Goal: Entertainment & Leisure: Consume media (video, audio)

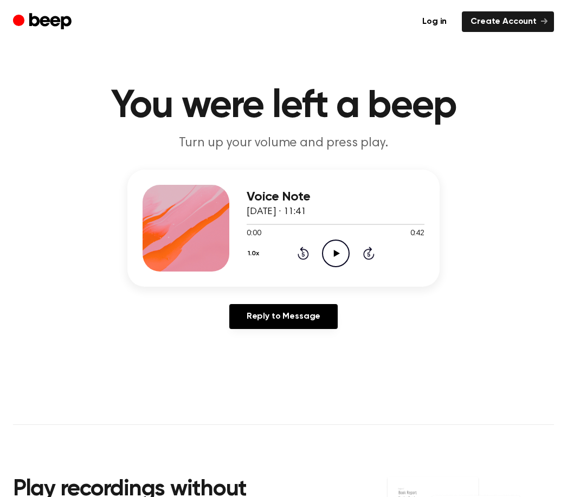
click at [320, 251] on div "1.0x Rewind 5 seconds Play Audio Skip 5 seconds" at bounding box center [335, 253] width 178 height 28
click at [336, 251] on icon at bounding box center [336, 253] width 6 height 7
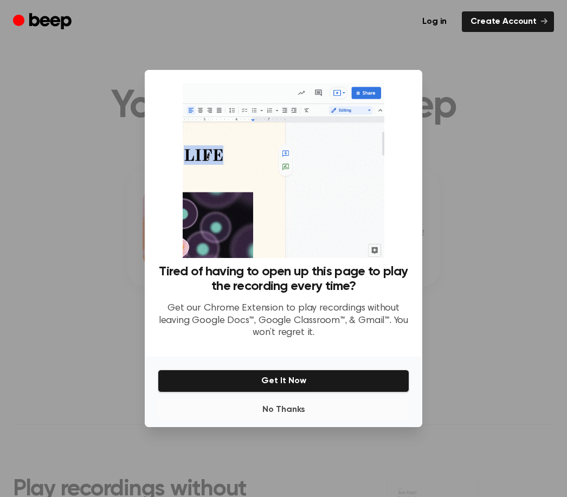
click at [297, 420] on button "No Thanks" at bounding box center [283, 410] width 251 height 22
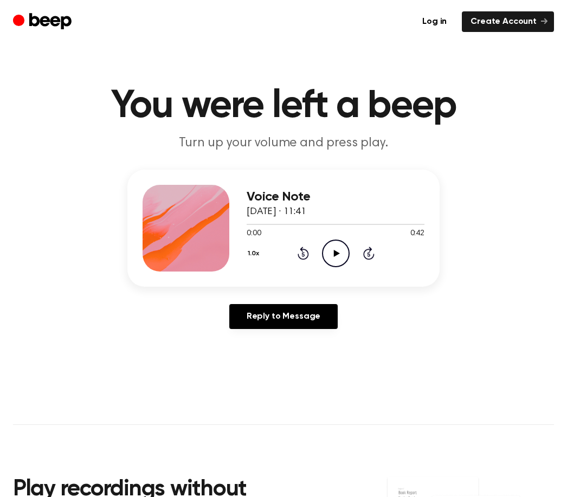
click at [334, 253] on icon at bounding box center [336, 253] width 6 height 7
click at [332, 249] on icon "Play Audio" at bounding box center [336, 253] width 28 height 28
click at [334, 259] on icon "Pause Audio" at bounding box center [336, 253] width 28 height 28
click at [341, 260] on icon "Play Audio" at bounding box center [336, 253] width 28 height 28
click at [340, 256] on icon "Play Audio" at bounding box center [336, 253] width 28 height 28
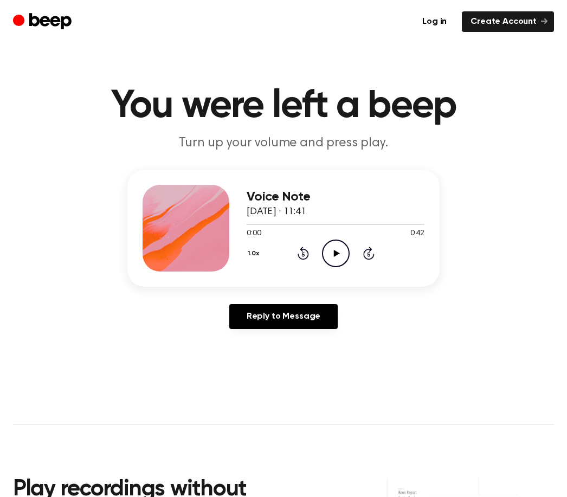
click at [329, 252] on icon "Play Audio" at bounding box center [336, 253] width 28 height 28
click at [339, 252] on icon "Play Audio" at bounding box center [336, 253] width 28 height 28
click at [335, 256] on icon "Play Audio" at bounding box center [336, 253] width 28 height 28
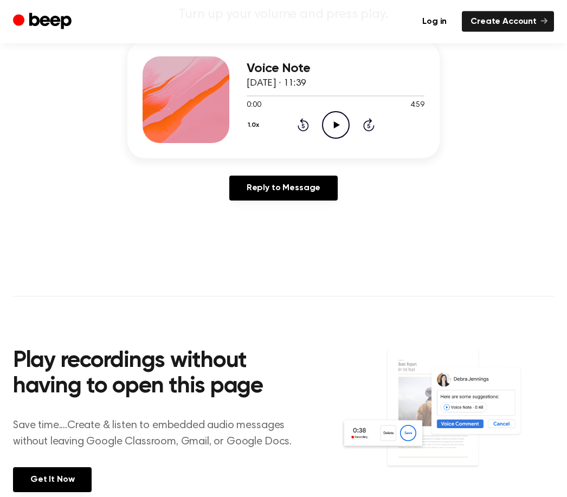
scroll to position [130, 0]
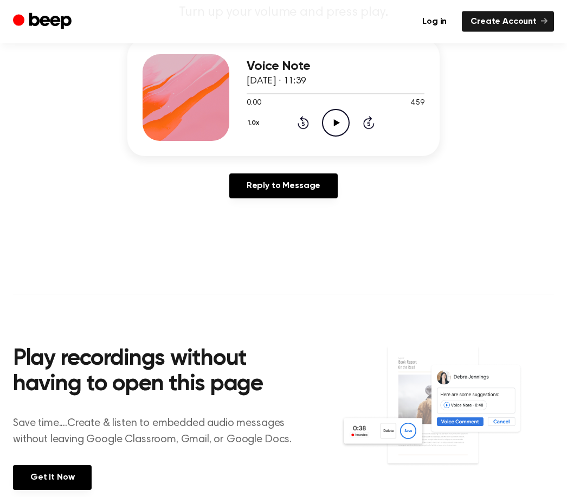
click at [355, 139] on div "Voice Note [DATE] · 11:39 0:00 4:59 Your browser does not support the [object O…" at bounding box center [335, 98] width 178 height 87
click at [329, 121] on icon "Play Audio" at bounding box center [336, 123] width 28 height 28
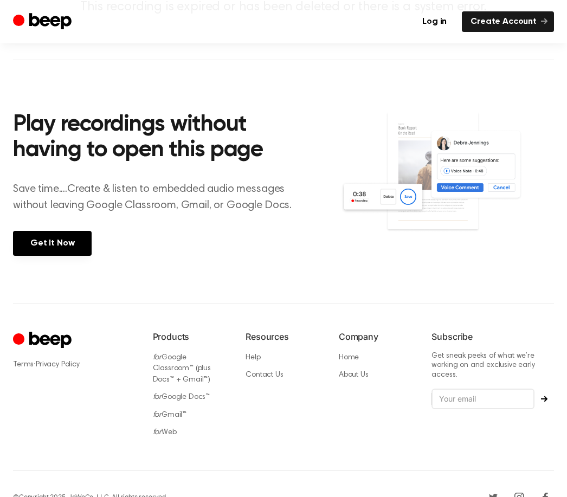
scroll to position [139, 0]
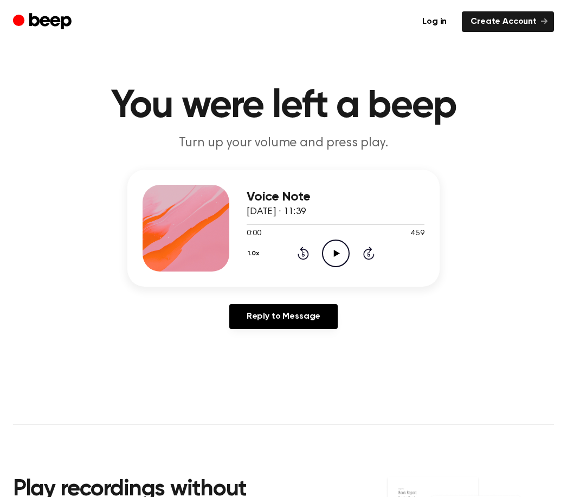
click at [319, 256] on div "1.0x Rewind 5 seconds Play Audio Skip 5 seconds" at bounding box center [335, 253] width 178 height 28
click at [335, 262] on icon "Play Audio" at bounding box center [336, 253] width 28 height 28
